Goal: Task Accomplishment & Management: Manage account settings

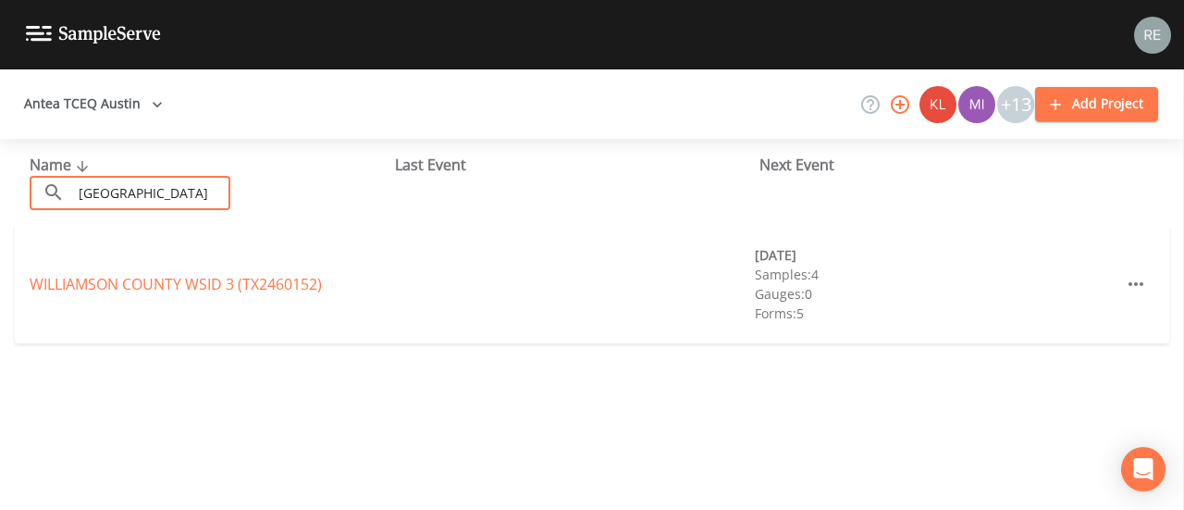
type input "[GEOGRAPHIC_DATA]"
click at [238, 293] on div "[GEOGRAPHIC_DATA] 3 (TX2460152)" at bounding box center [211, 284] width 363 height 22
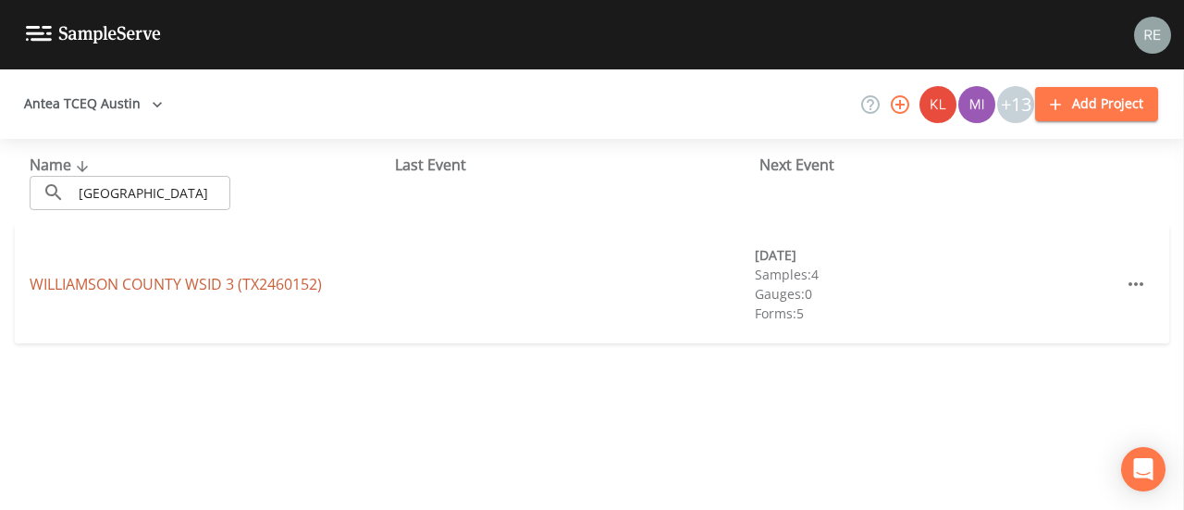
click at [238, 283] on link "[GEOGRAPHIC_DATA] 3 (TX2460152)" at bounding box center [176, 284] width 292 height 20
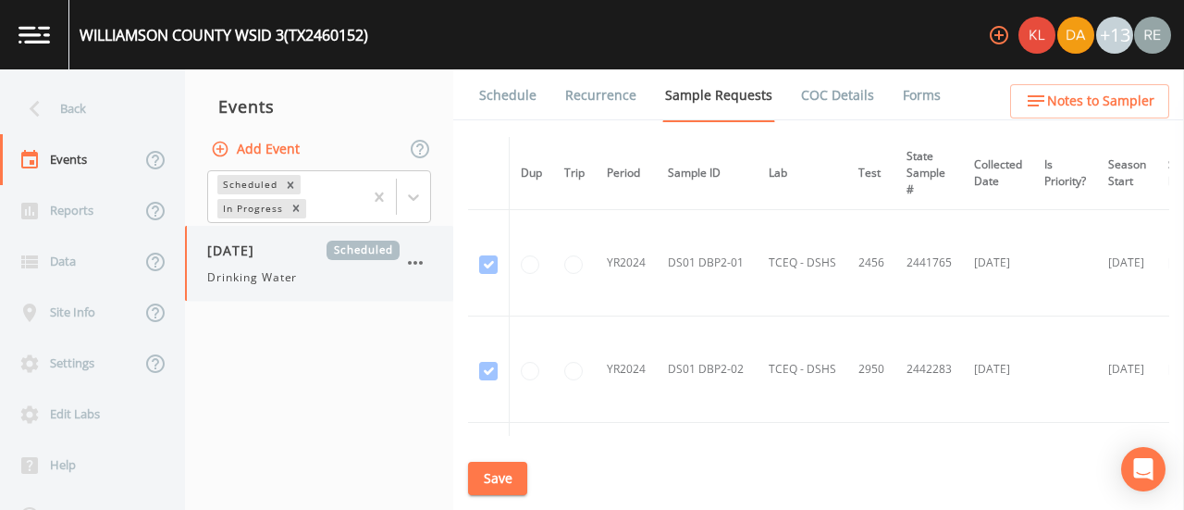
click at [252, 257] on span "[DATE]" at bounding box center [237, 250] width 60 height 19
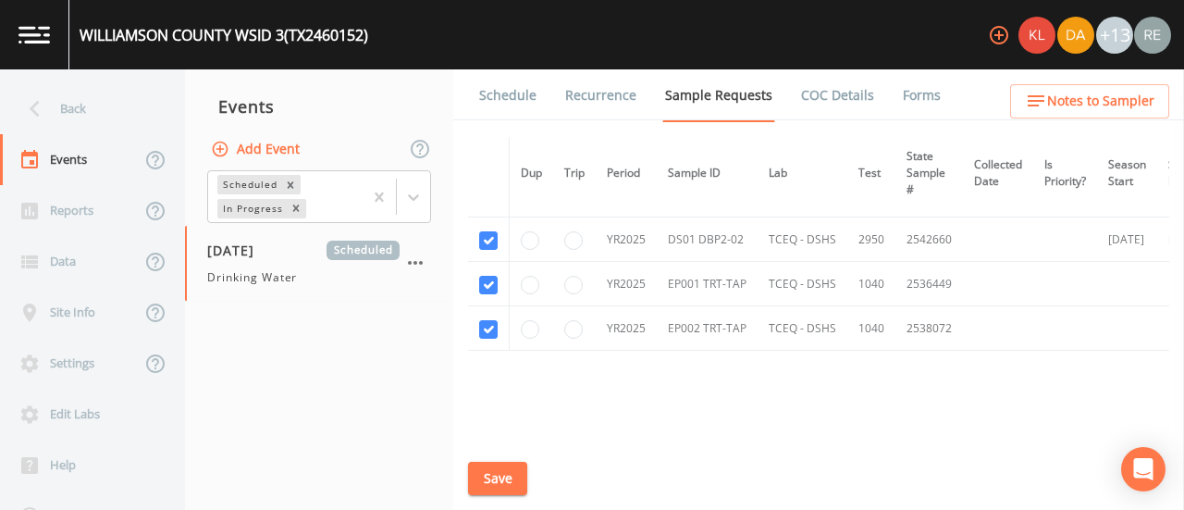
scroll to position [464, 0]
click at [492, 327] on input "checkbox" at bounding box center [488, 328] width 19 height 19
checkbox input "false"
click at [489, 469] on button "Save" at bounding box center [497, 479] width 59 height 34
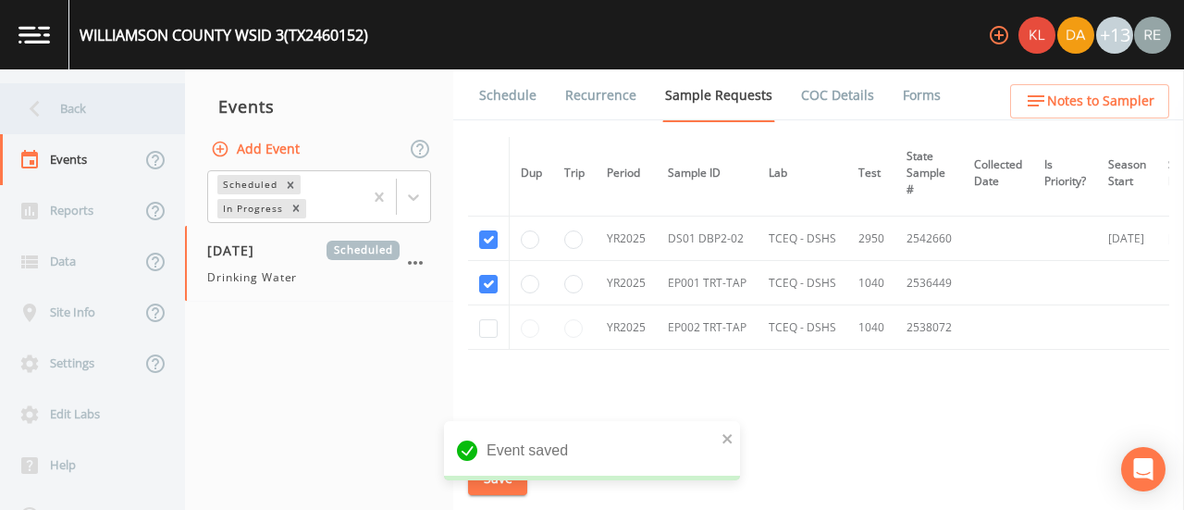
click at [102, 112] on div "Back" at bounding box center [83, 108] width 167 height 51
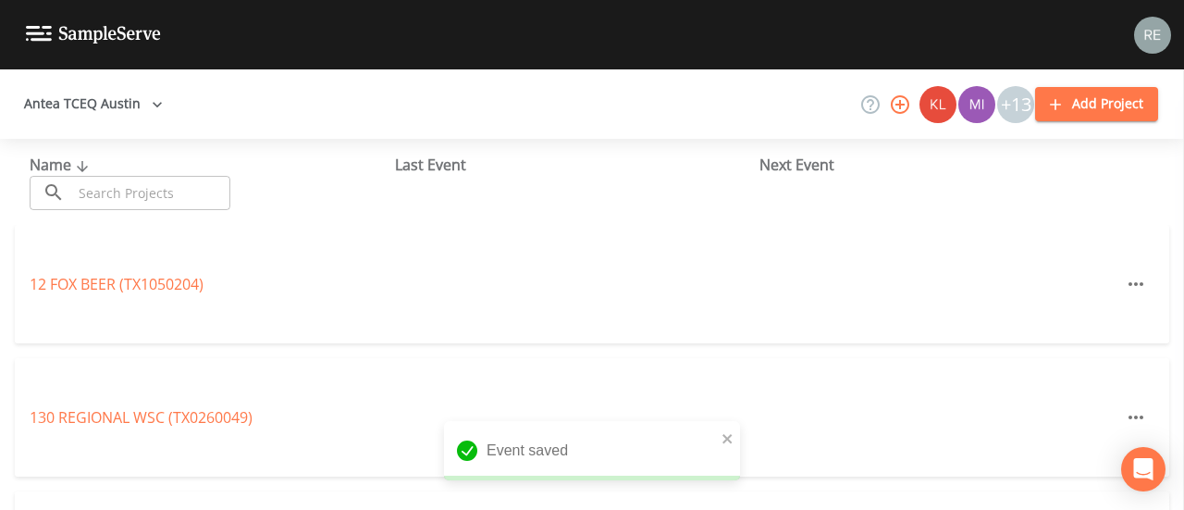
click at [143, 182] on input "text" at bounding box center [151, 193] width 158 height 34
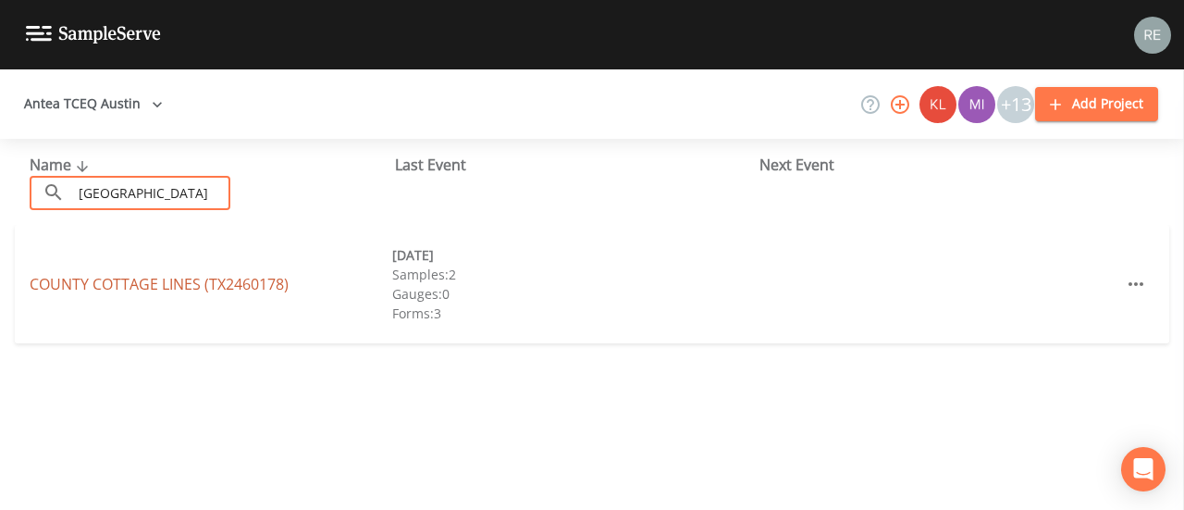
type input "[GEOGRAPHIC_DATA]"
click at [153, 275] on link "COUNTY COTTAGE LINES (TX2460178)" at bounding box center [159, 284] width 259 height 20
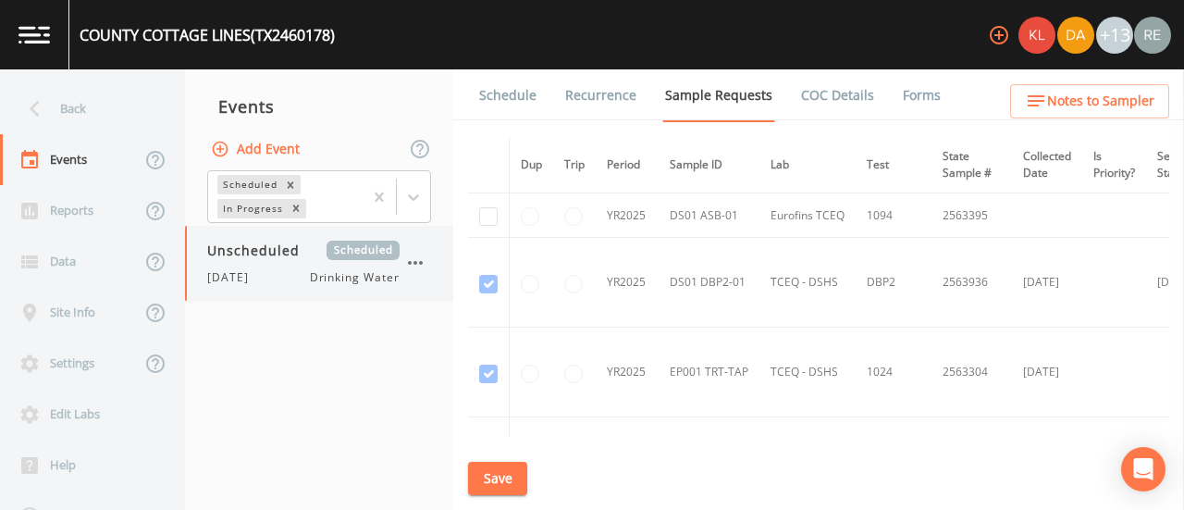
click at [228, 257] on span "Unscheduled" at bounding box center [259, 250] width 105 height 19
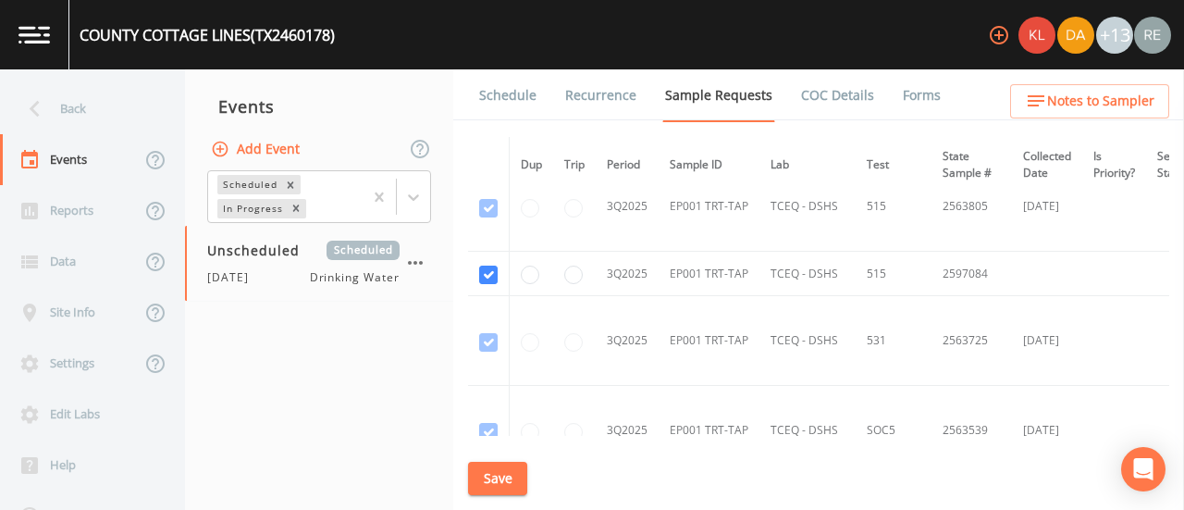
scroll to position [1412, 0]
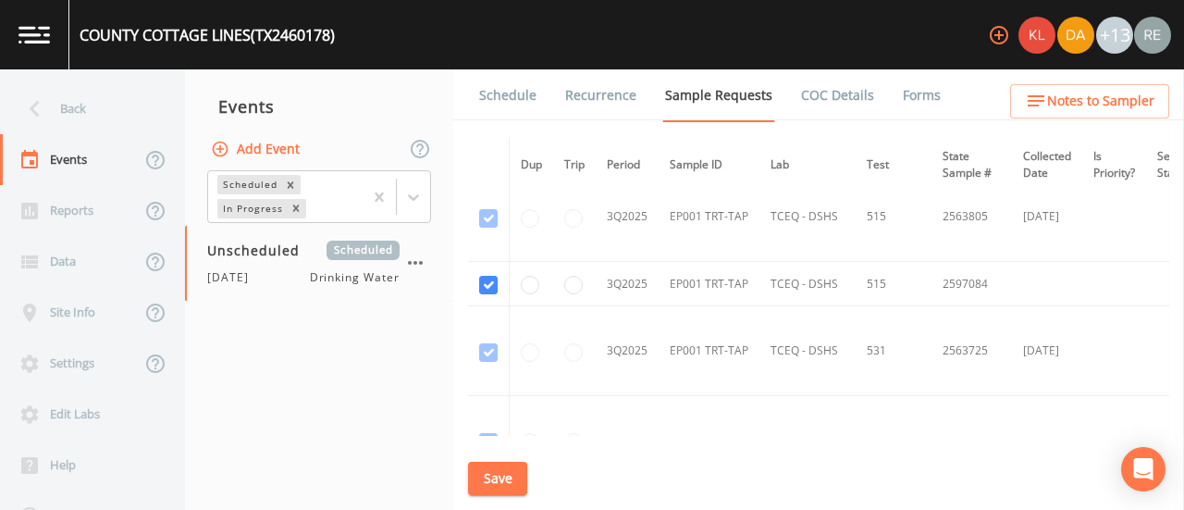
click at [496, 489] on button "Save" at bounding box center [497, 479] width 59 height 34
click at [498, 105] on link "Schedule" at bounding box center [508, 95] width 63 height 52
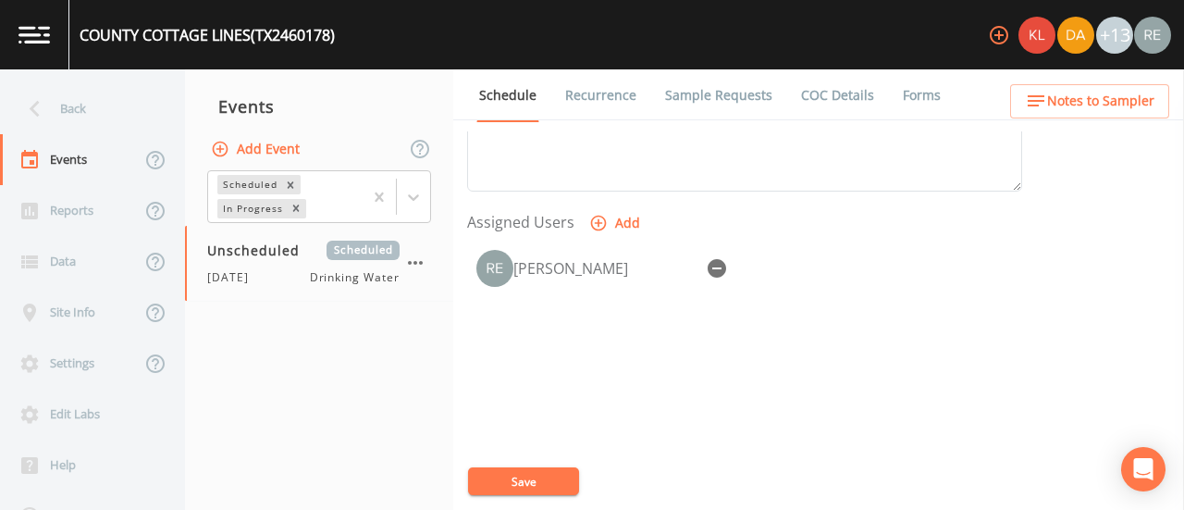
scroll to position [724, 0]
click at [535, 475] on button "Save" at bounding box center [523, 481] width 111 height 28
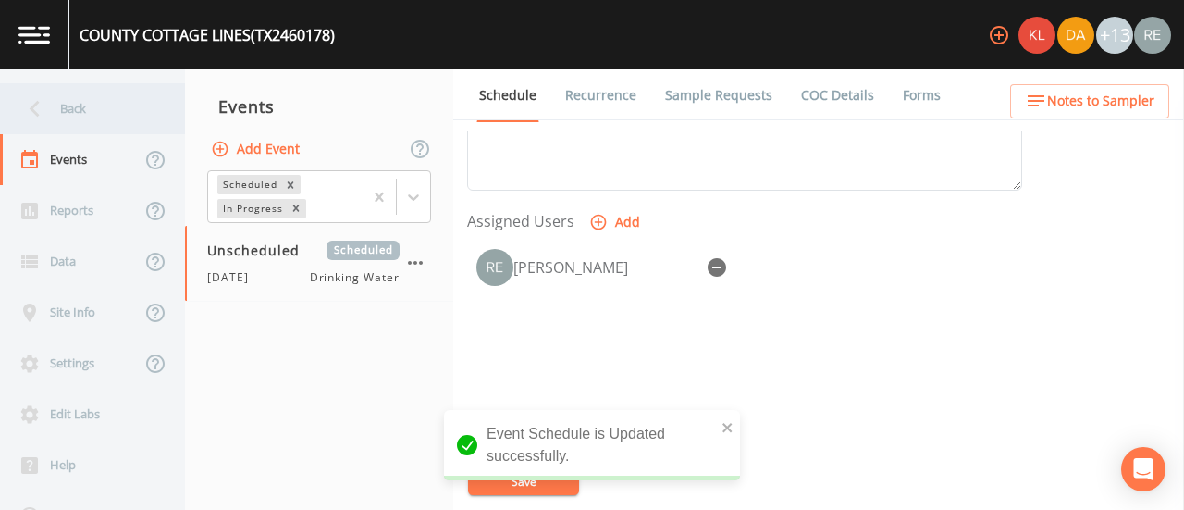
click at [81, 108] on div "Back" at bounding box center [83, 108] width 167 height 51
